Goal: Check status: Check status

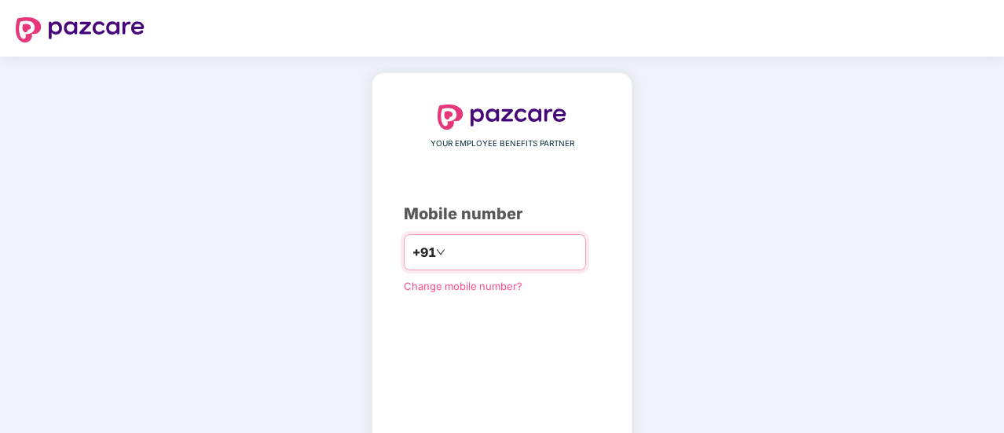
click at [479, 259] on input "number" at bounding box center [513, 252] width 129 height 25
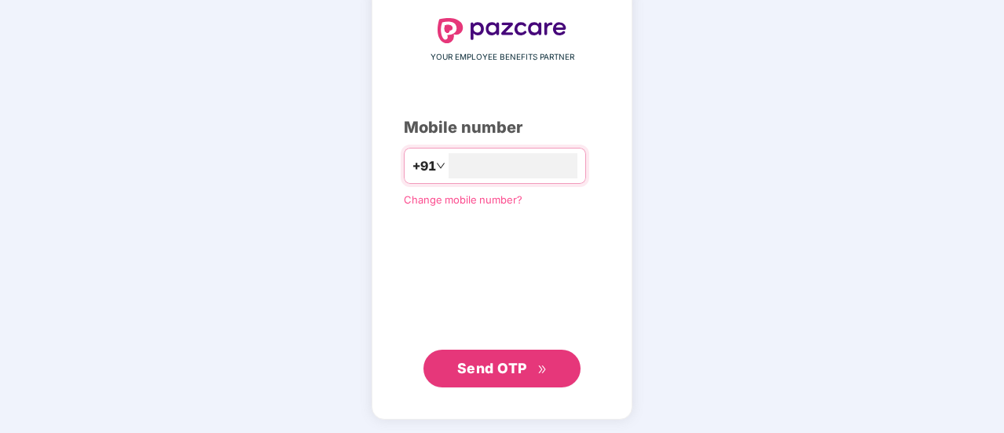
type input "**********"
click at [533, 360] on span "Send OTP" at bounding box center [502, 368] width 90 height 22
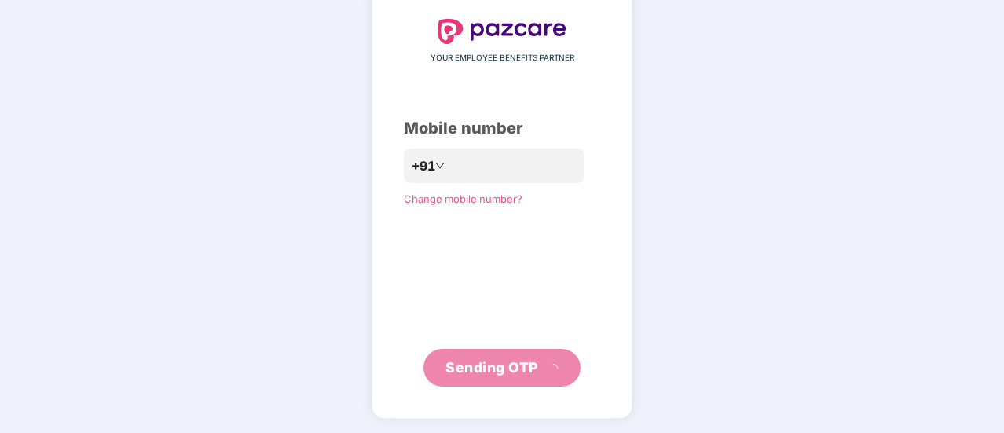
scroll to position [79, 0]
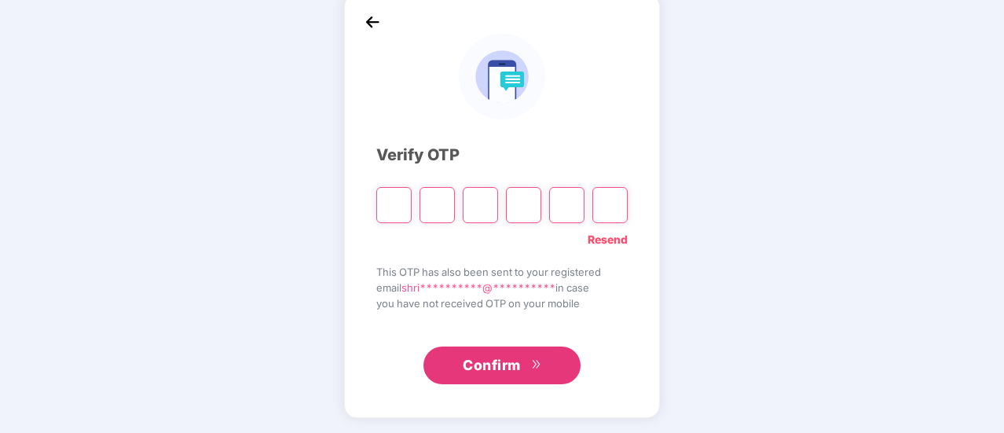
type input "*"
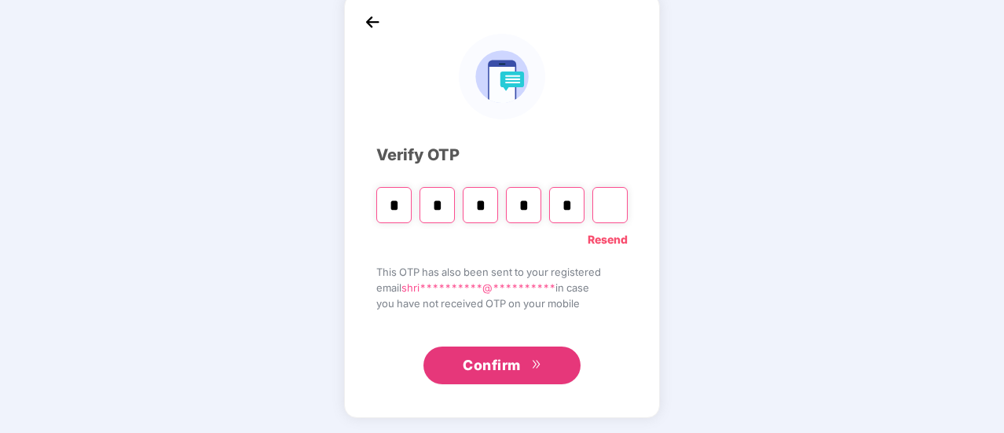
type input "*"
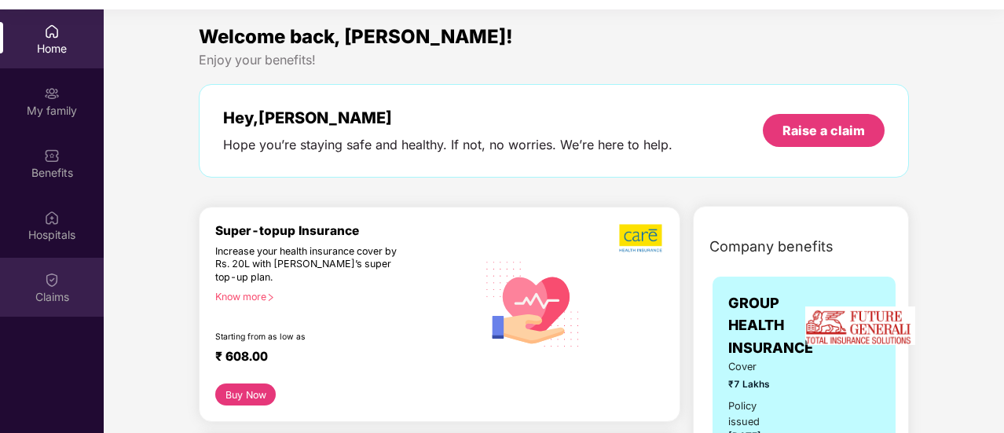
click at [50, 289] on div "Claims" at bounding box center [52, 297] width 104 height 16
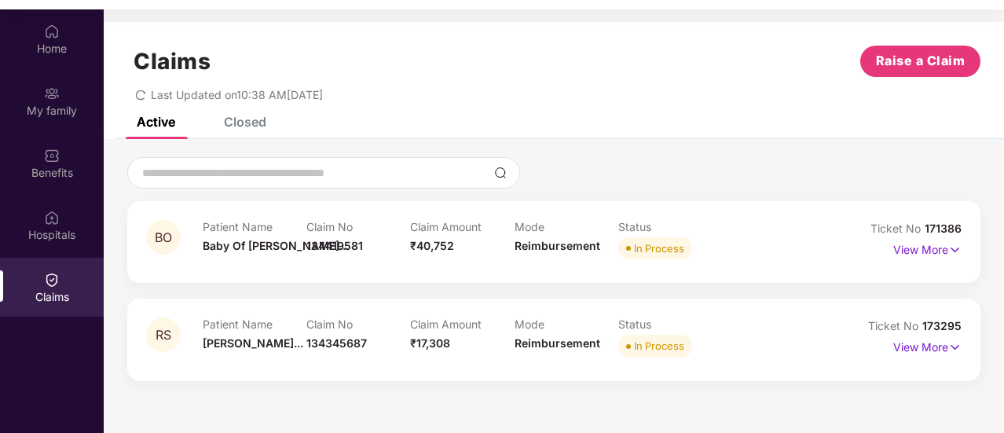
scroll to position [88, 0]
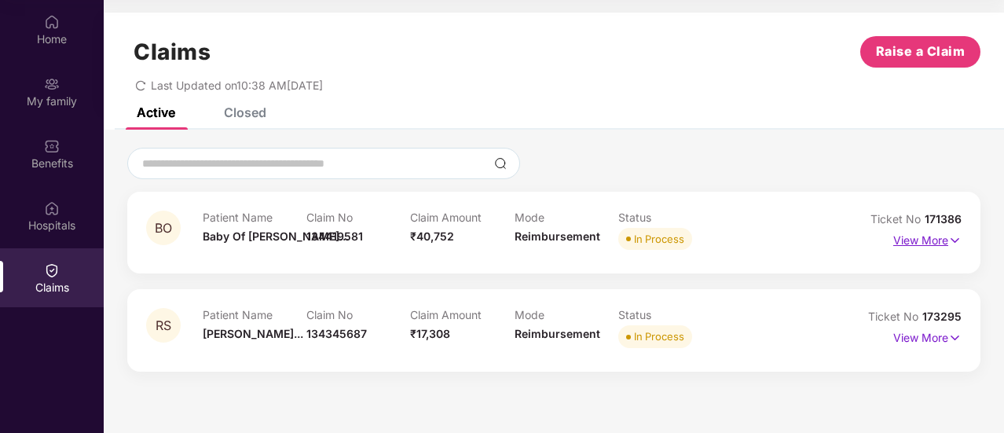
click at [946, 242] on p "View More" at bounding box center [927, 238] width 68 height 21
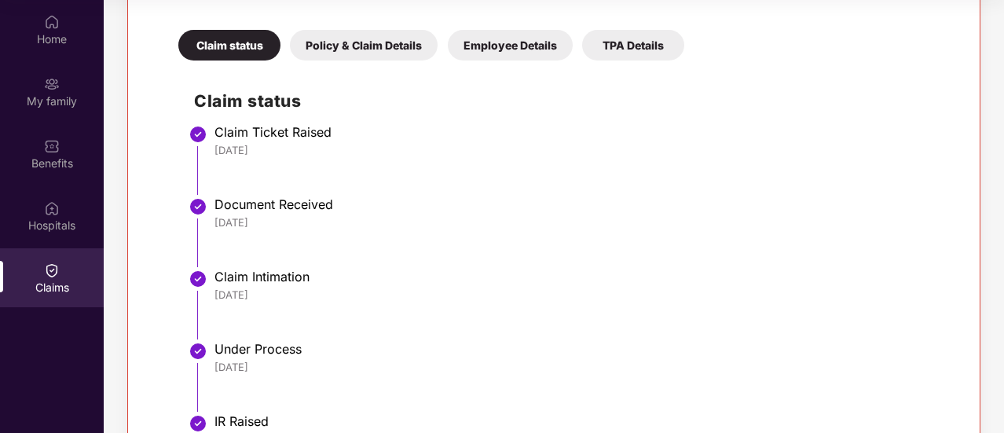
scroll to position [232, 0]
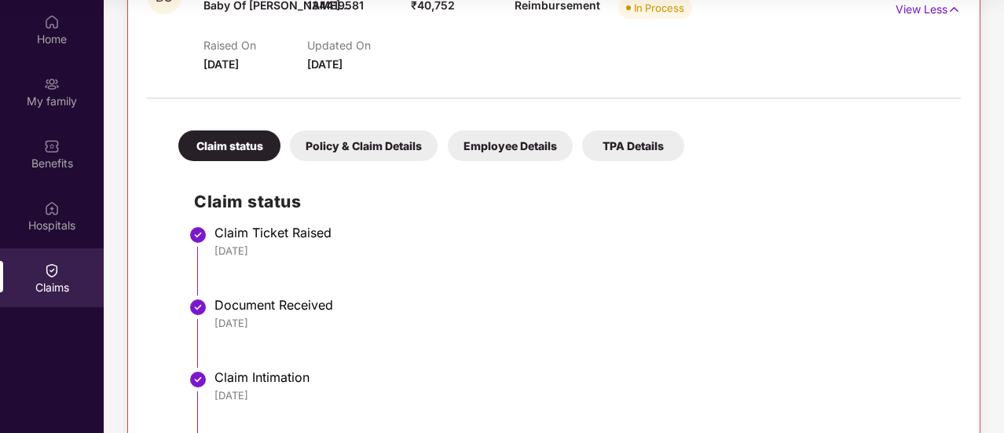
click at [385, 143] on div "Policy & Claim Details" at bounding box center [364, 145] width 148 height 31
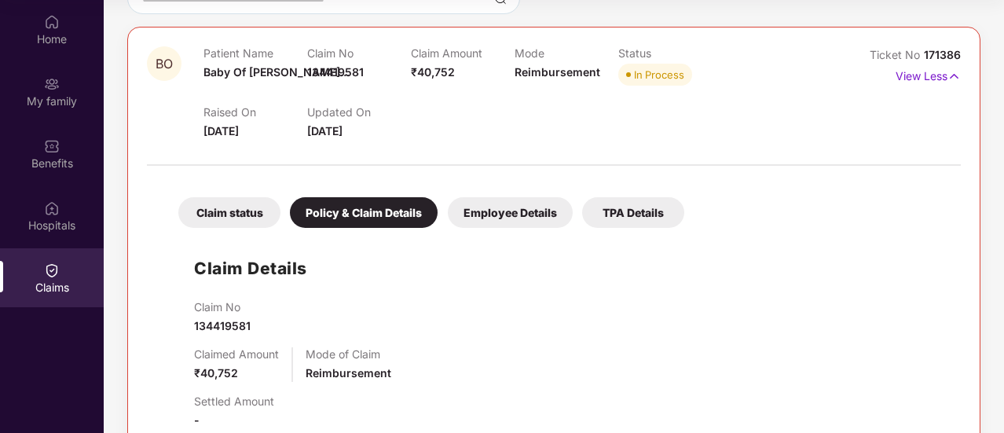
scroll to position [0, 0]
